Goal: Task Accomplishment & Management: Manage account settings

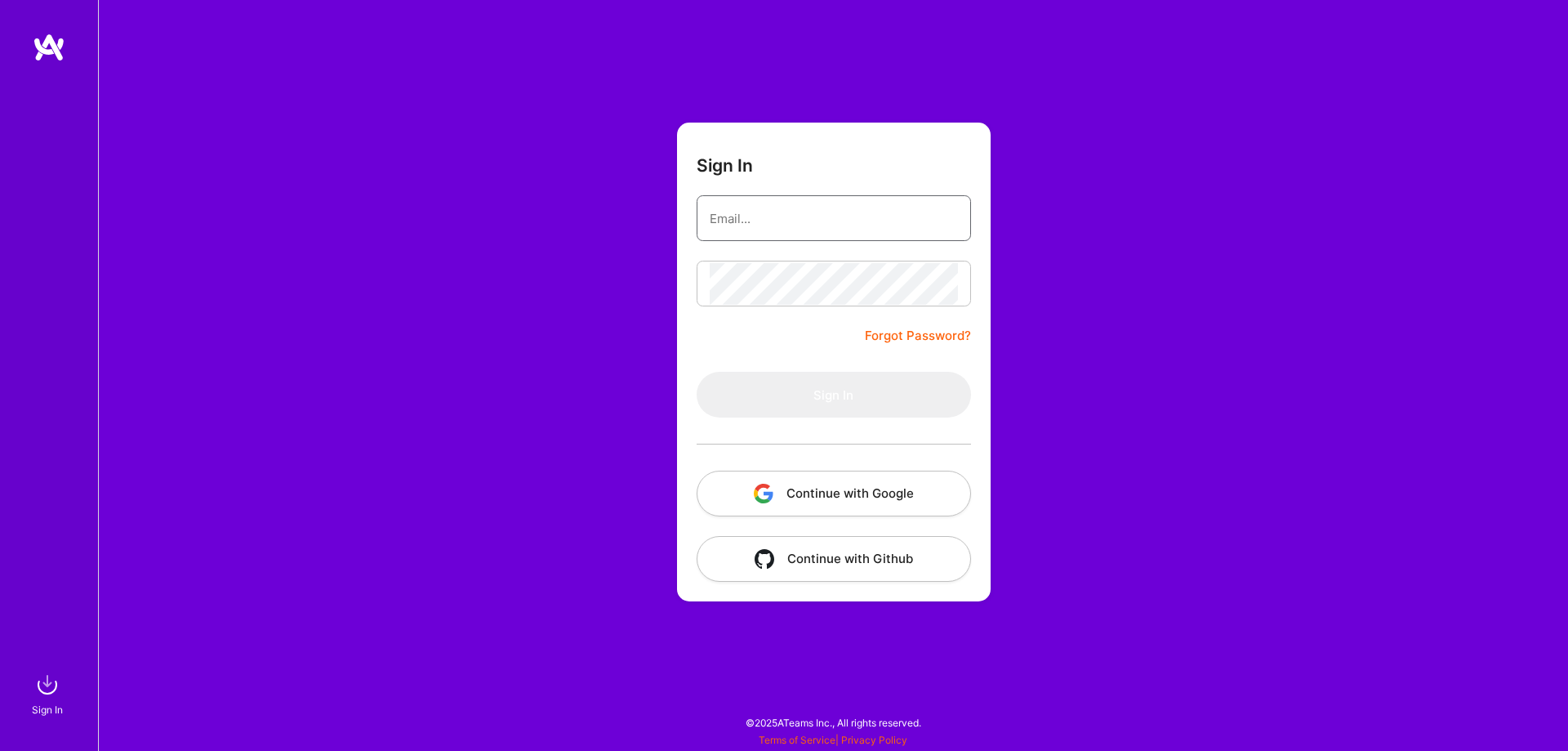
click at [770, 219] on input "email" at bounding box center [834, 218] width 248 height 42
type input "[EMAIL_ADDRESS][DOMAIN_NAME]"
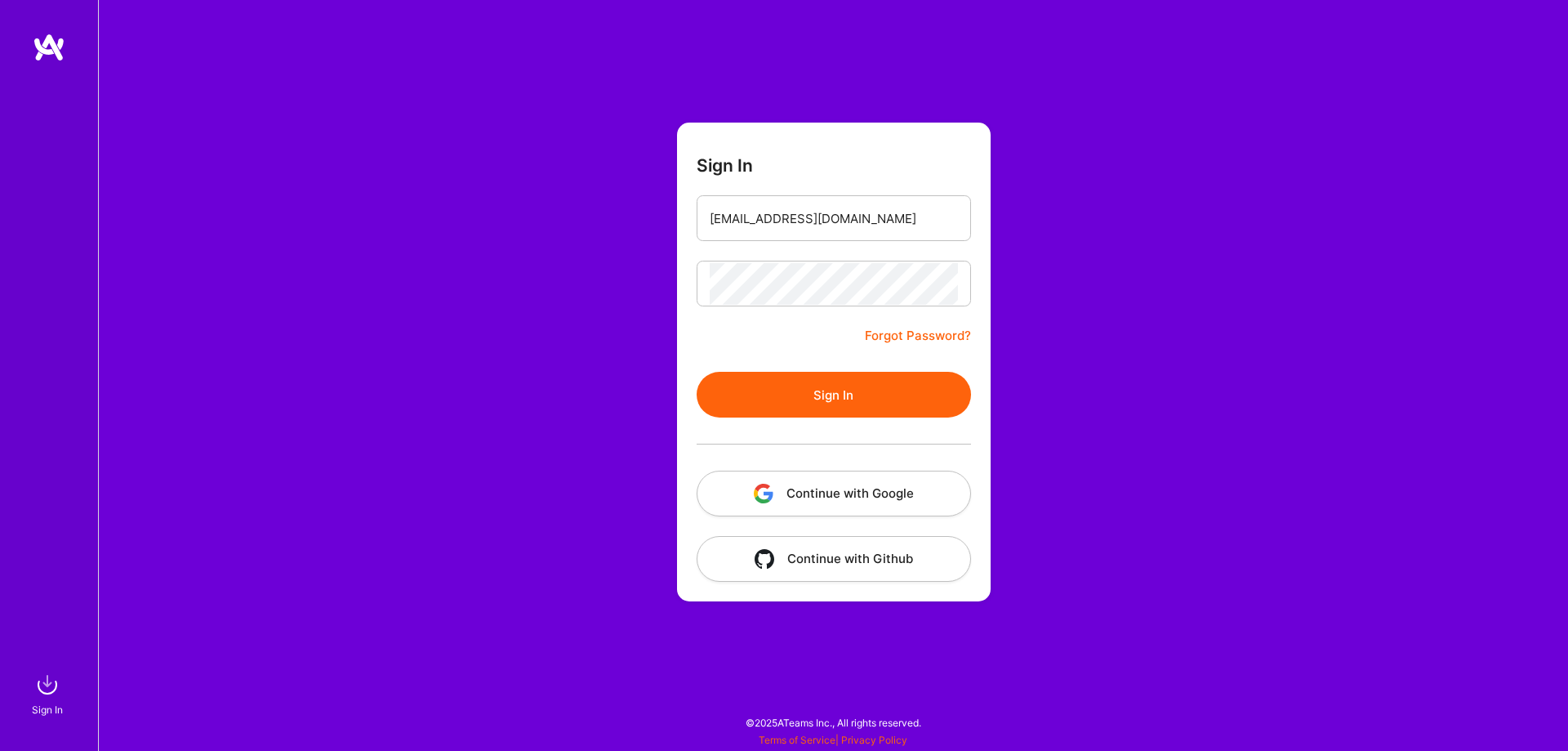
click at [808, 385] on button "Sign In" at bounding box center [834, 394] width 274 height 46
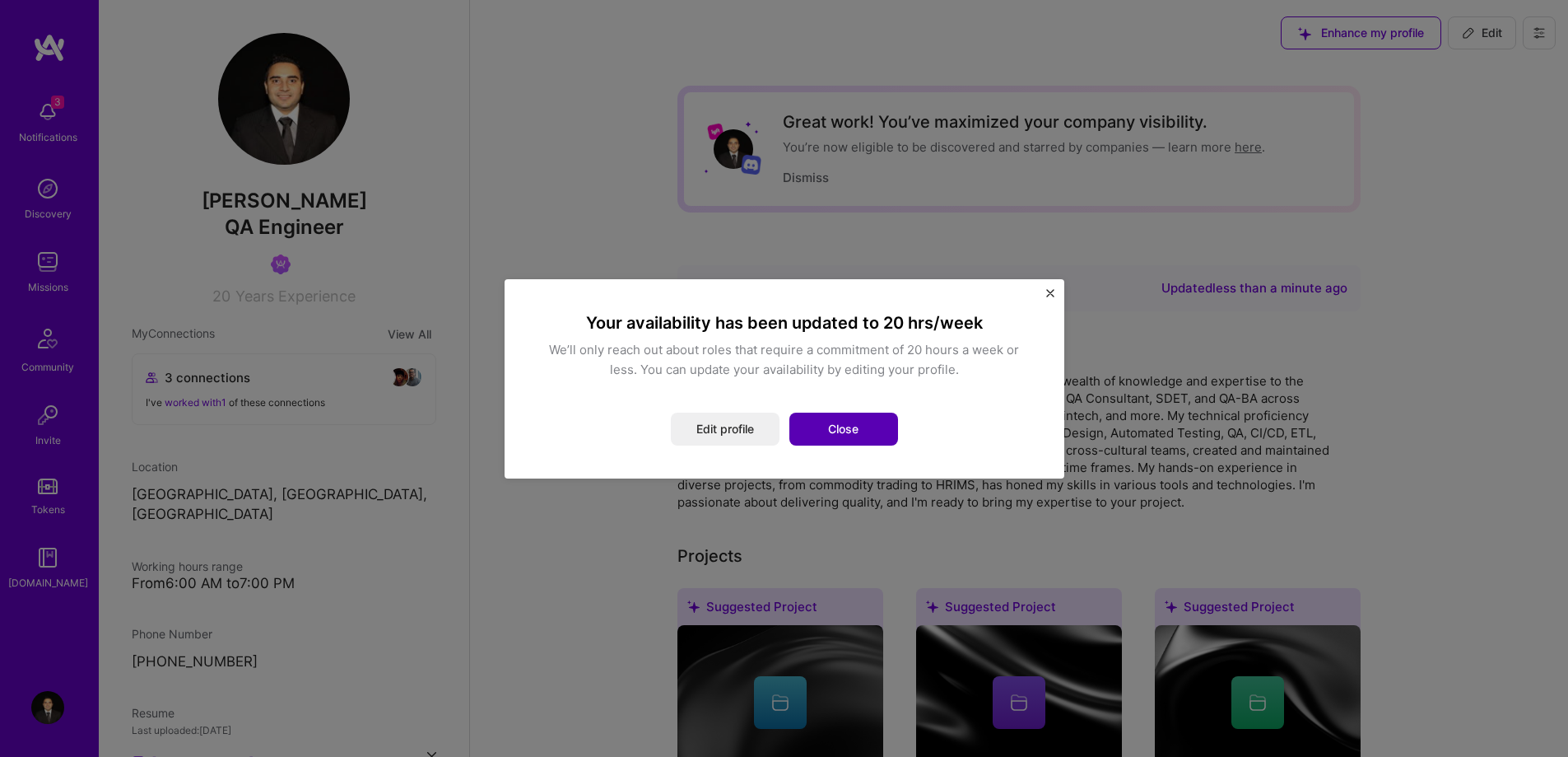
click at [830, 428] on button "Close" at bounding box center [844, 429] width 109 height 33
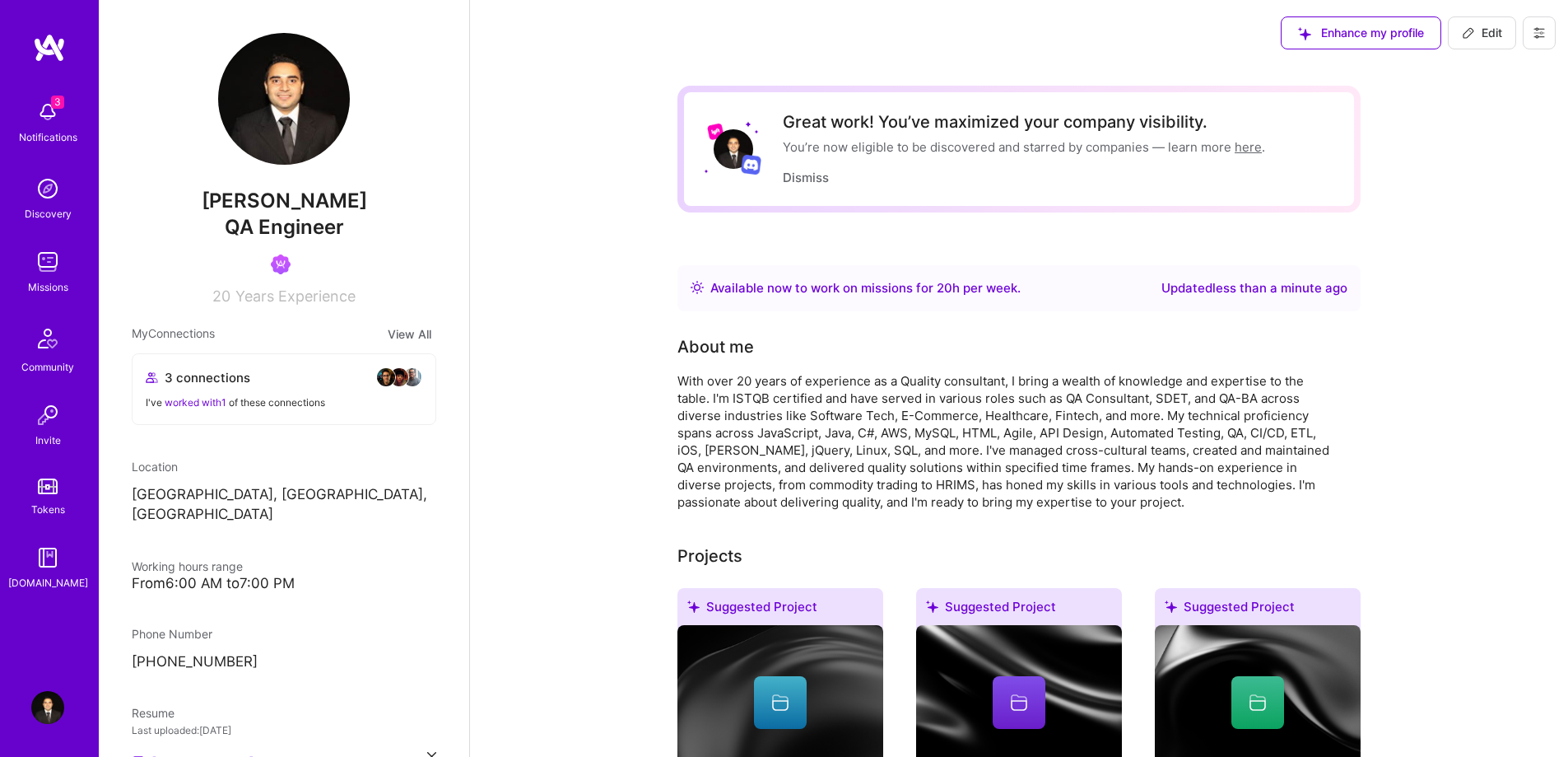
click at [39, 701] on img at bounding box center [48, 708] width 33 height 33
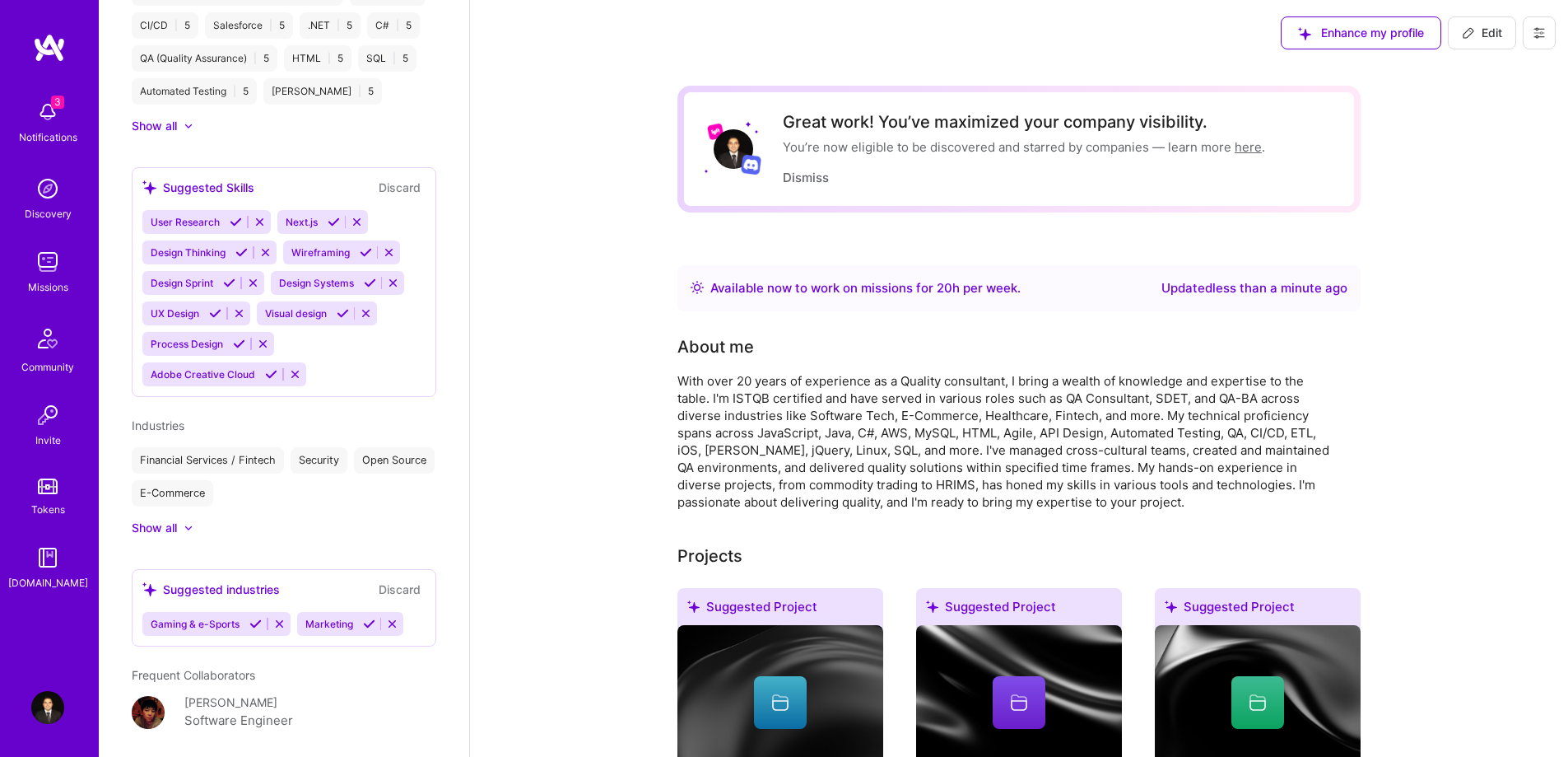
scroll to position [1379, 0]
click at [34, 116] on img at bounding box center [48, 112] width 33 height 33
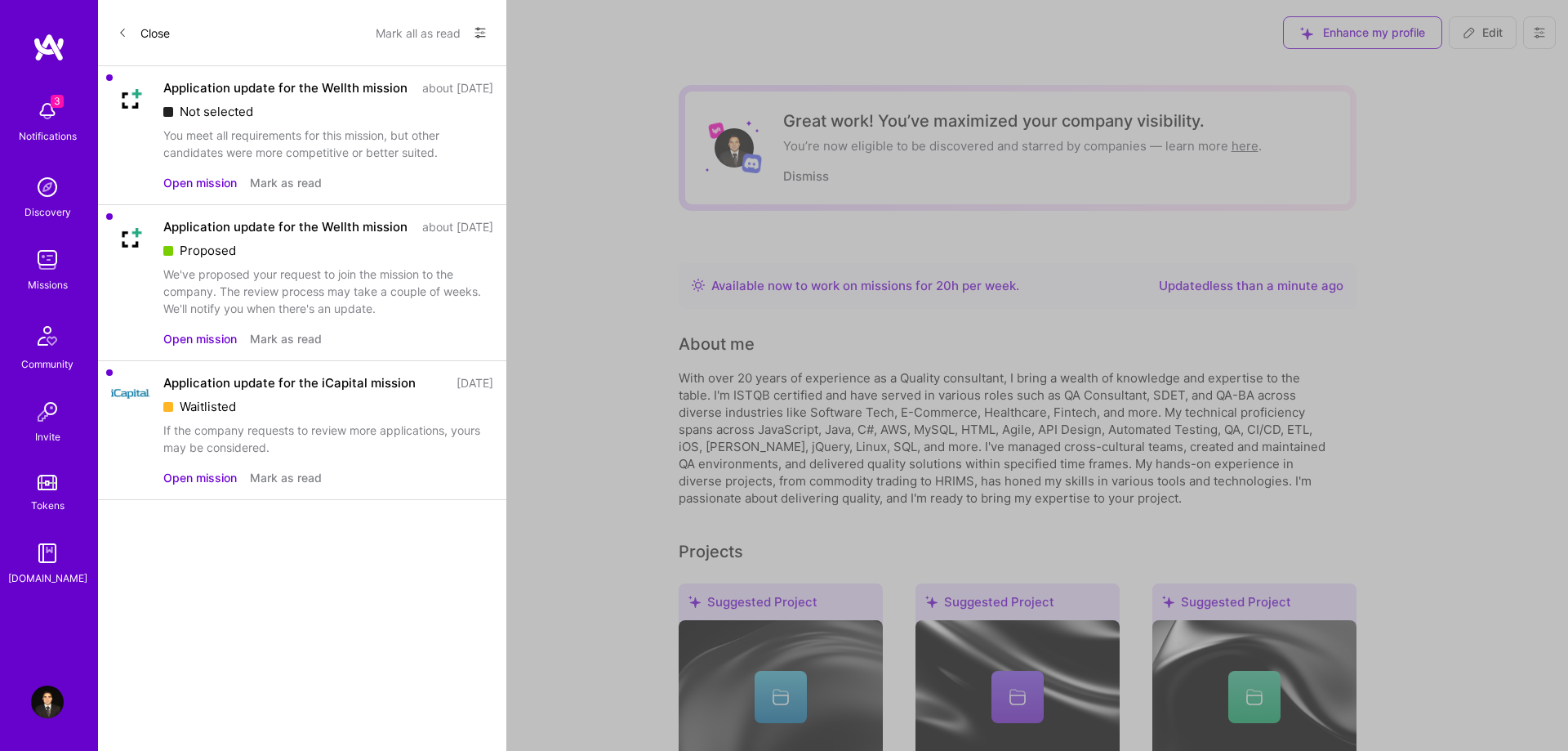
click at [213, 486] on button "Open mission" at bounding box center [200, 478] width 73 height 17
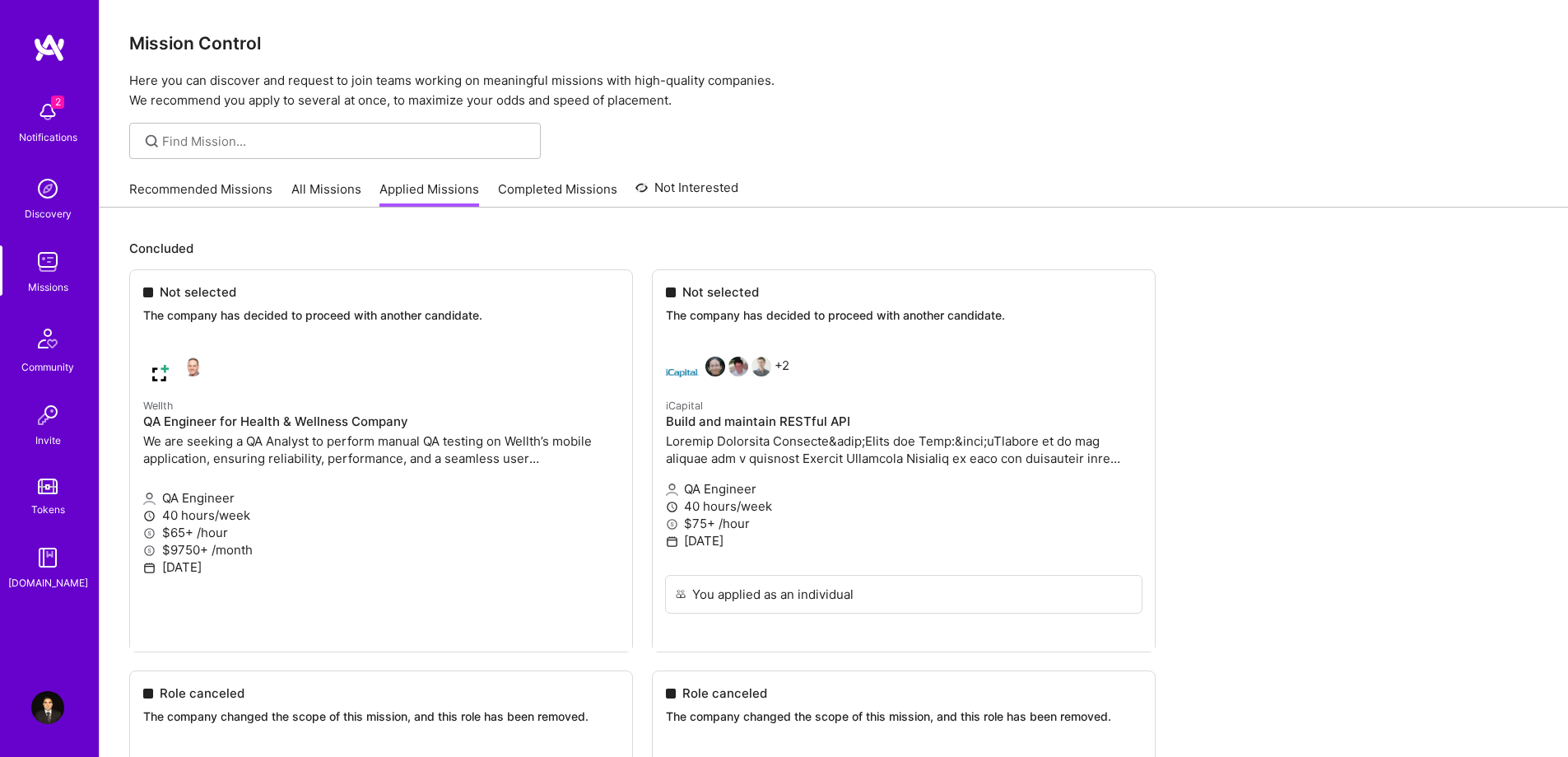
click at [69, 127] on div "2 Notifications" at bounding box center [47, 120] width 102 height 57
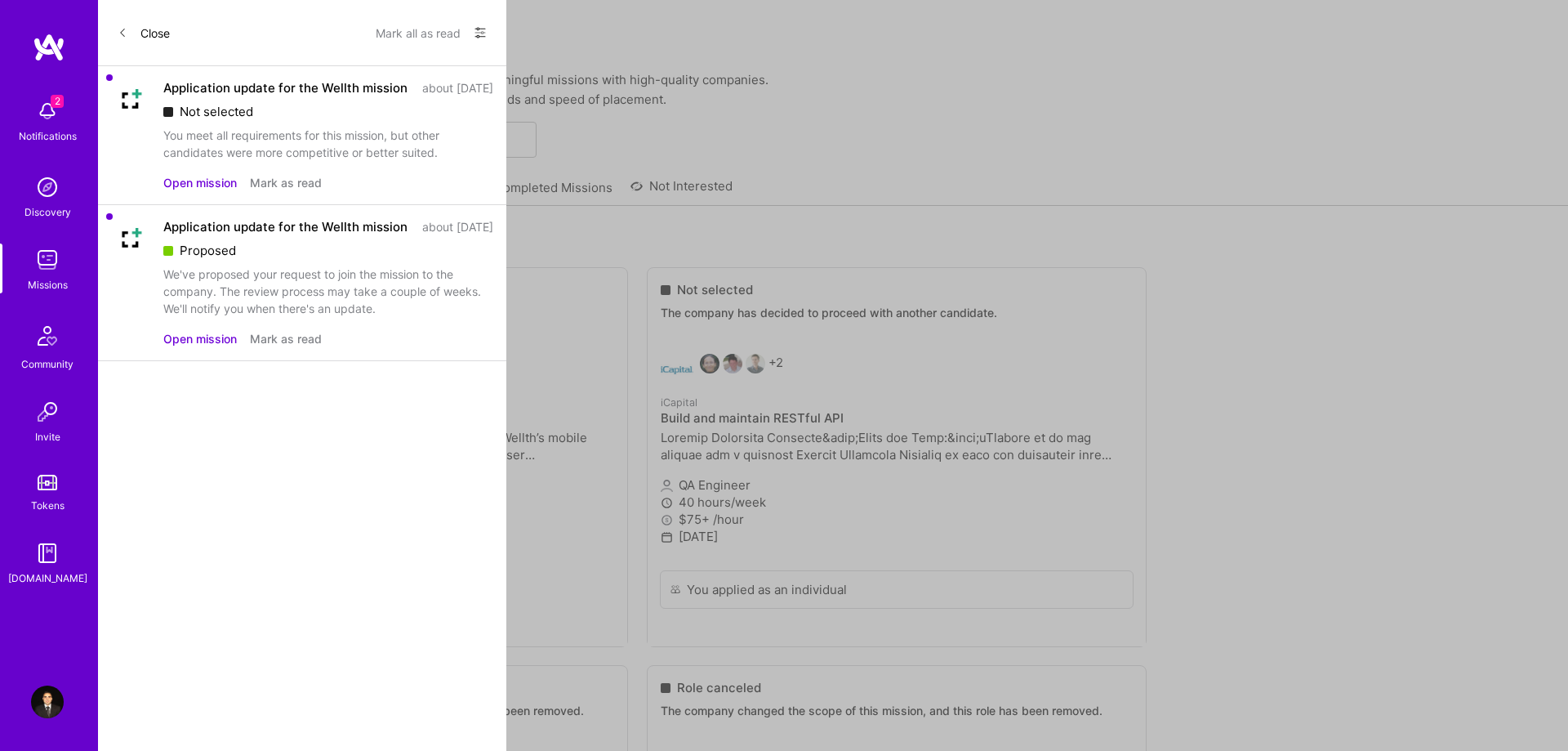
click at [248, 161] on div "You meet all requirements for this mission, but other candidates were more comp…" at bounding box center [328, 143] width 330 height 34
click at [240, 158] on div "You meet all requirements for this mission, but other candidates were more comp…" at bounding box center [328, 143] width 330 height 34
click at [193, 347] on button "Open mission" at bounding box center [200, 339] width 73 height 17
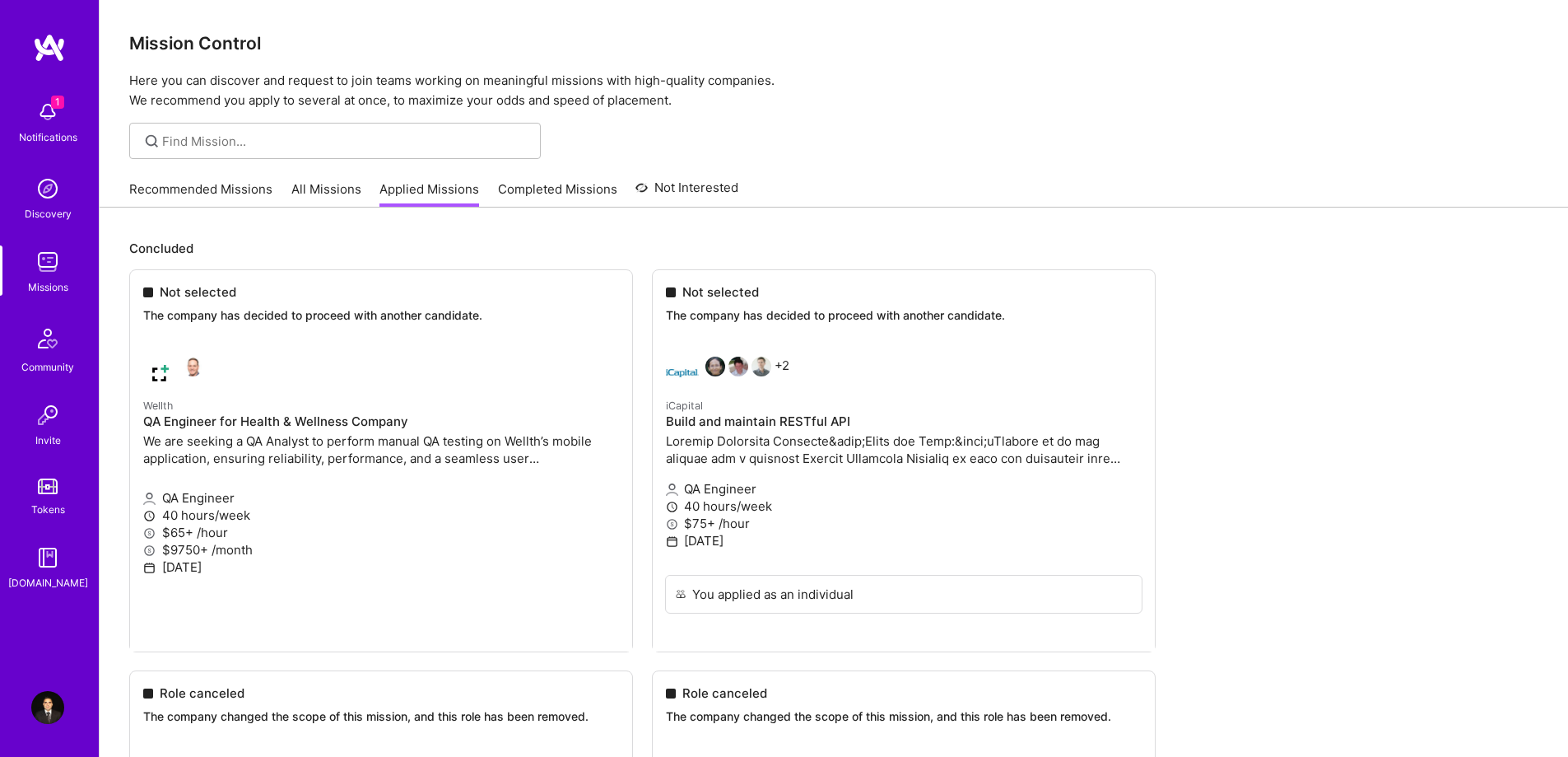
click at [34, 98] on img at bounding box center [48, 112] width 33 height 33
click at [48, 697] on img at bounding box center [48, 708] width 33 height 33
